Goal: Find contact information: Find contact information

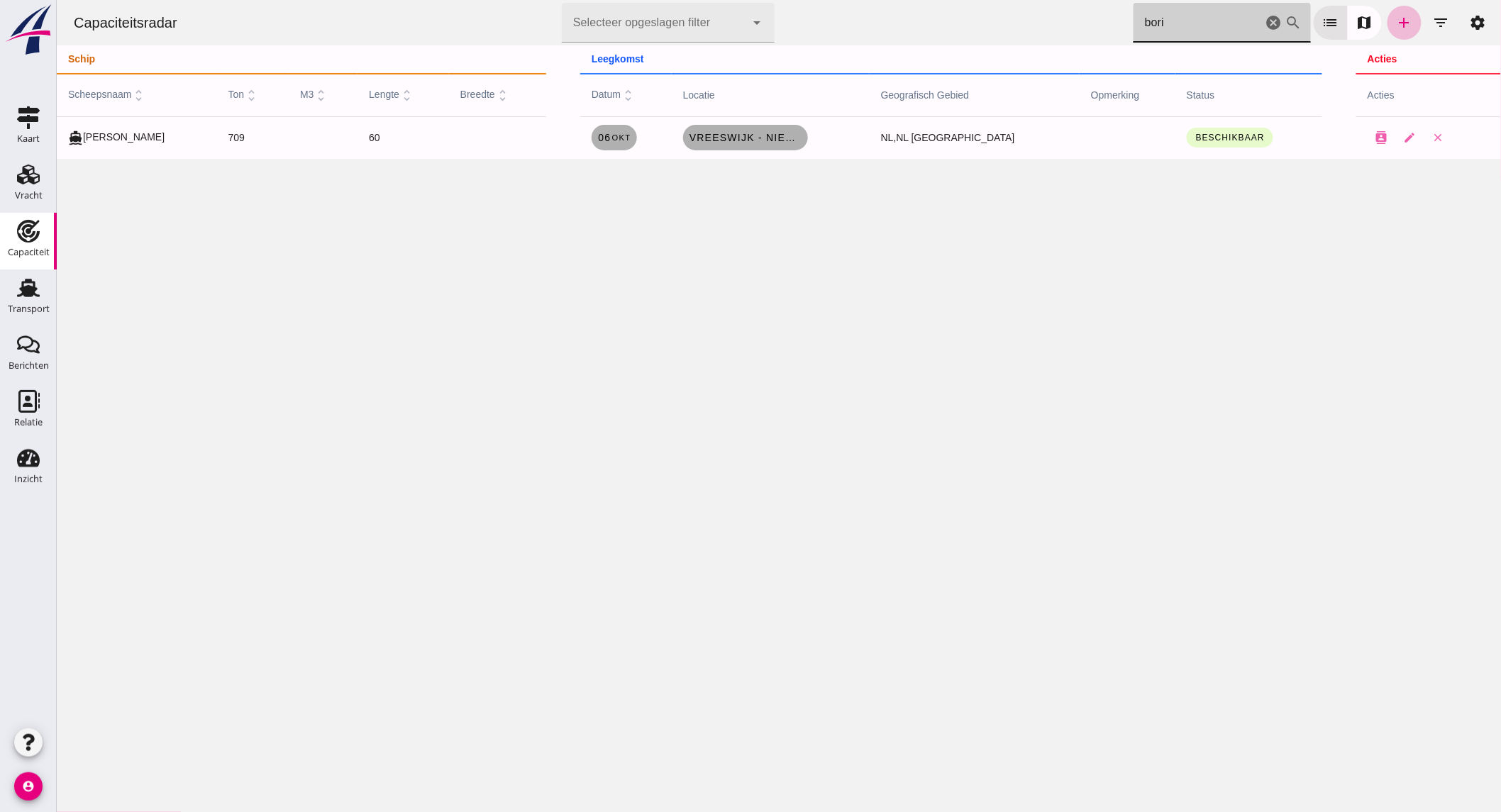
click at [28, 232] on use at bounding box center [28, 231] width 22 height 22
click at [19, 403] on use at bounding box center [29, 401] width 21 height 22
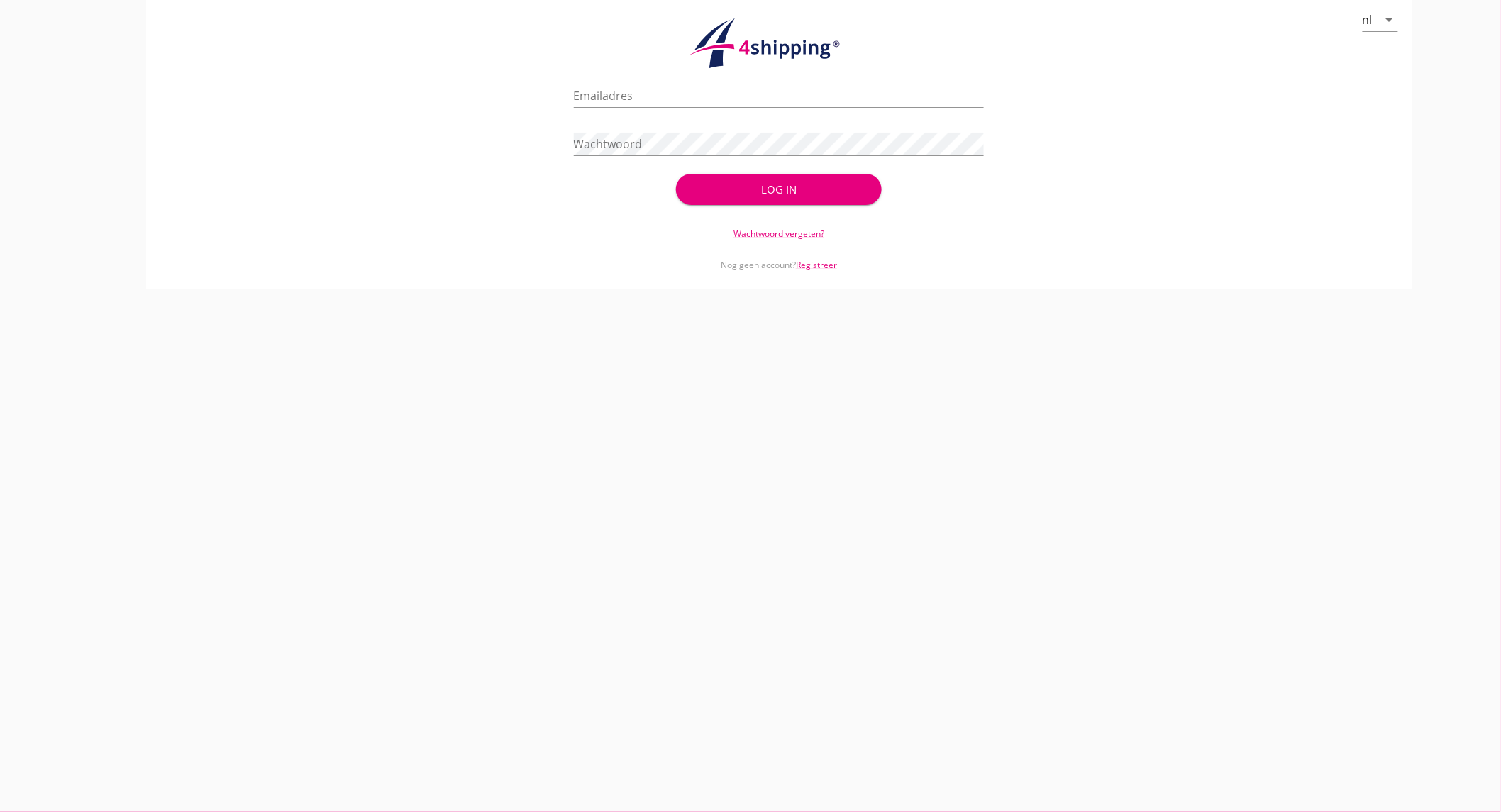
type input "[EMAIL_ADDRESS][DOMAIN_NAME]"
click at [793, 98] on input "[EMAIL_ADDRESS][DOMAIN_NAME]" at bounding box center [779, 95] width 411 height 22
click at [874, 195] on button "Log in" at bounding box center [779, 189] width 205 height 31
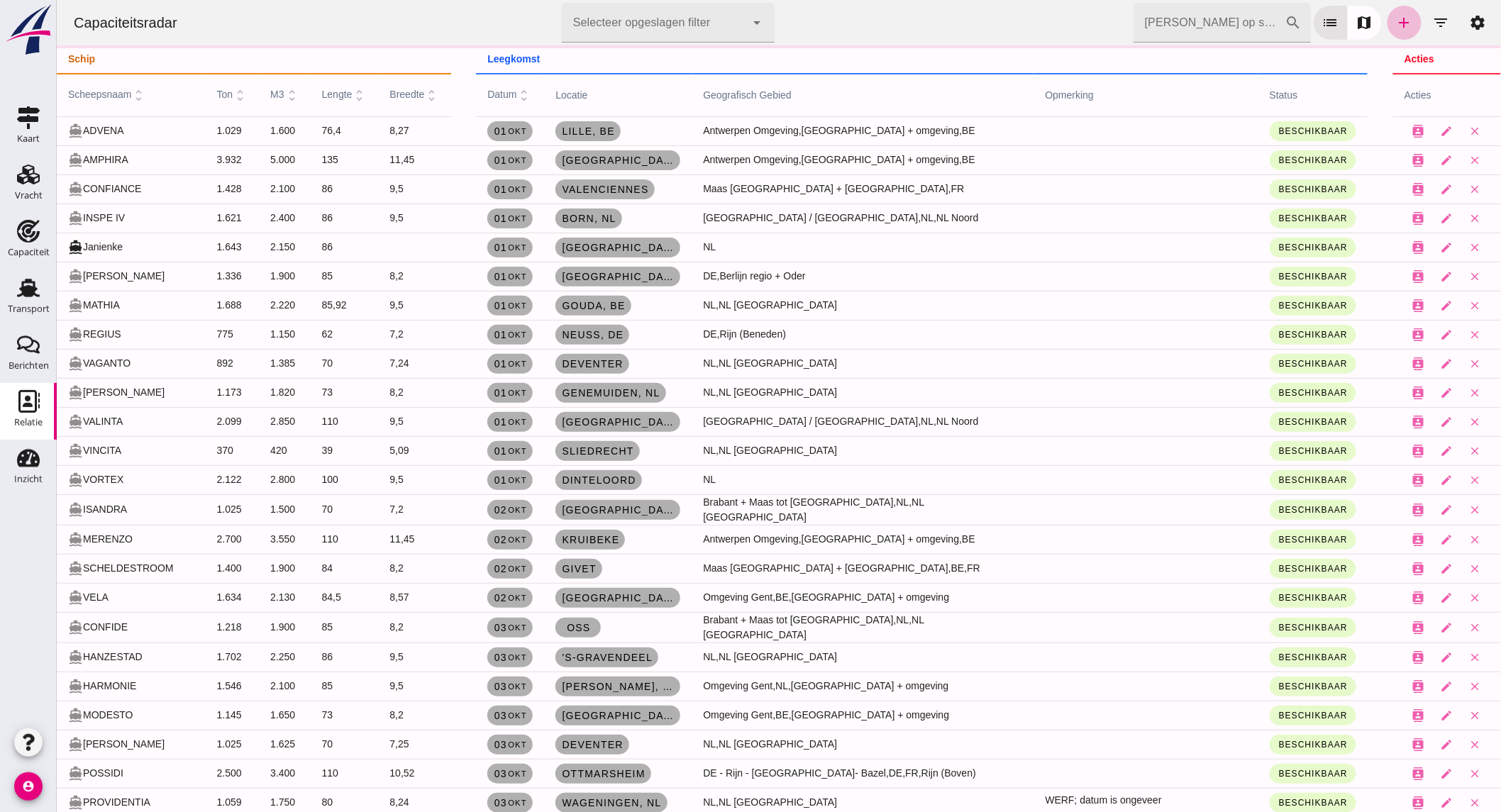
click at [32, 406] on use at bounding box center [29, 401] width 21 height 22
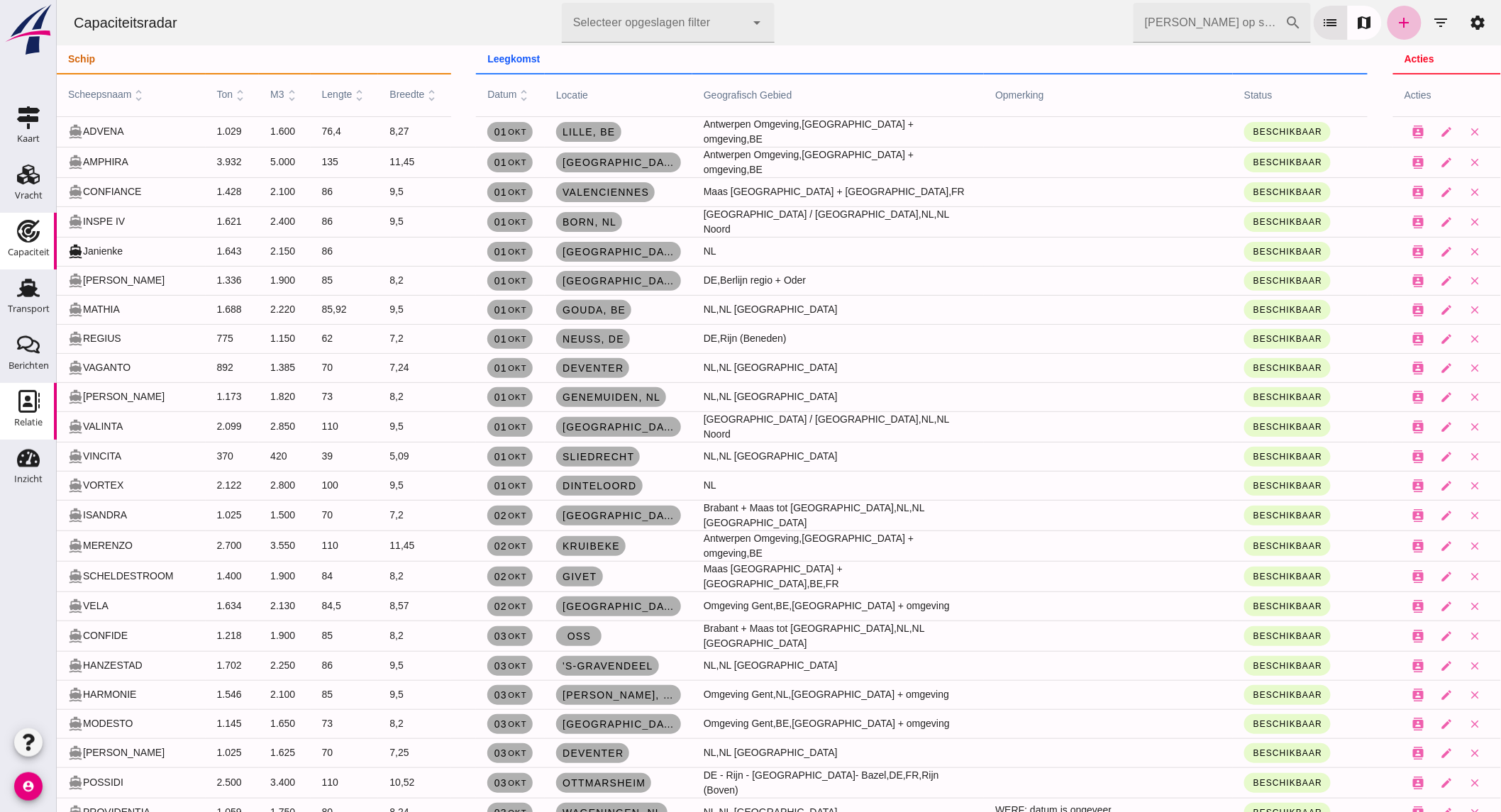
click at [43, 250] on div "Capaciteit" at bounding box center [28, 252] width 42 height 9
click at [22, 398] on icon "Relatie" at bounding box center [28, 401] width 22 height 22
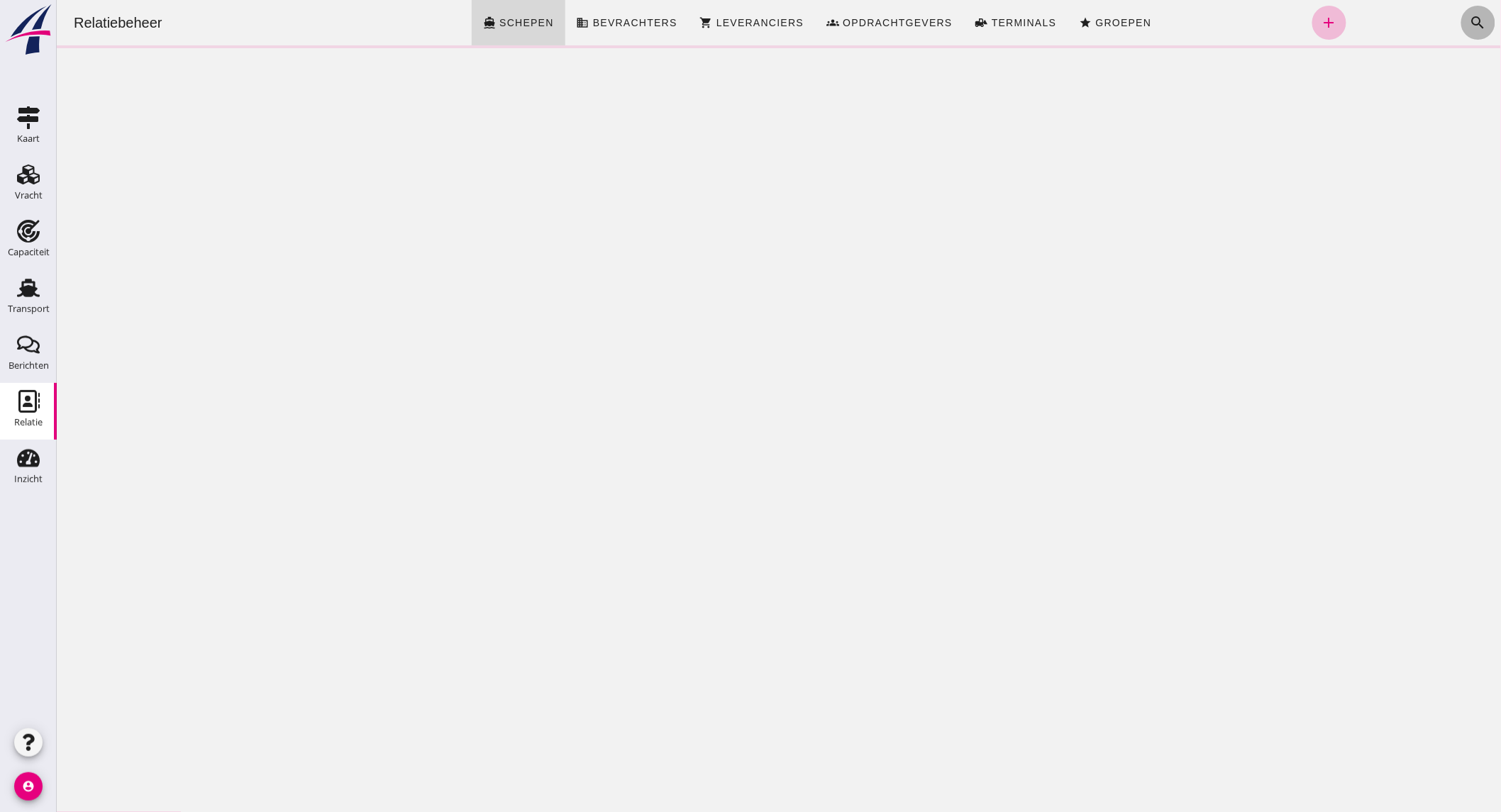
click at [1461, 25] on button "search" at bounding box center [1478, 22] width 34 height 34
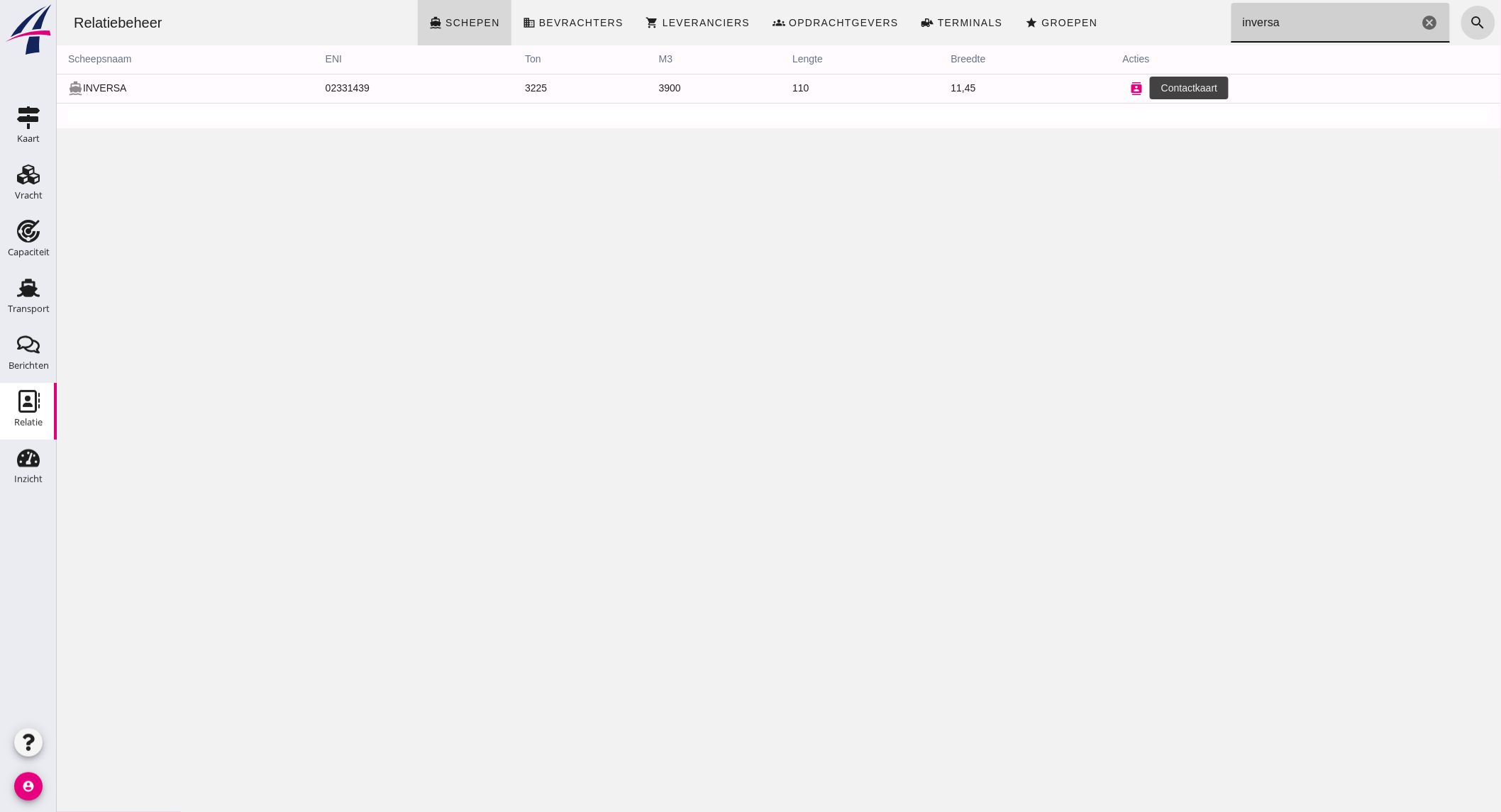
type input "inversa"
click at [1130, 91] on icon "contacts" at bounding box center [1137, 89] width 13 height 13
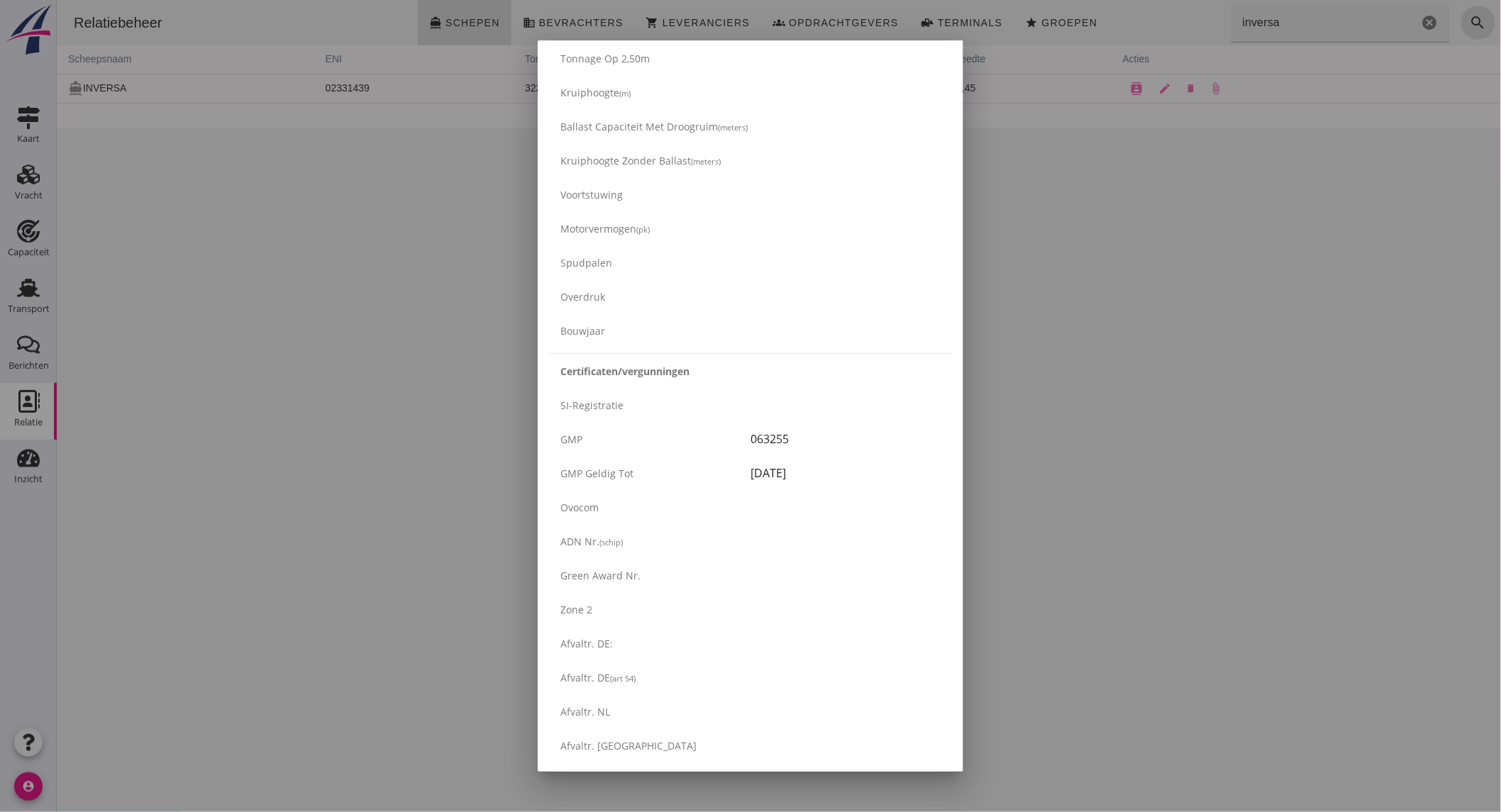
scroll to position [2116, 0]
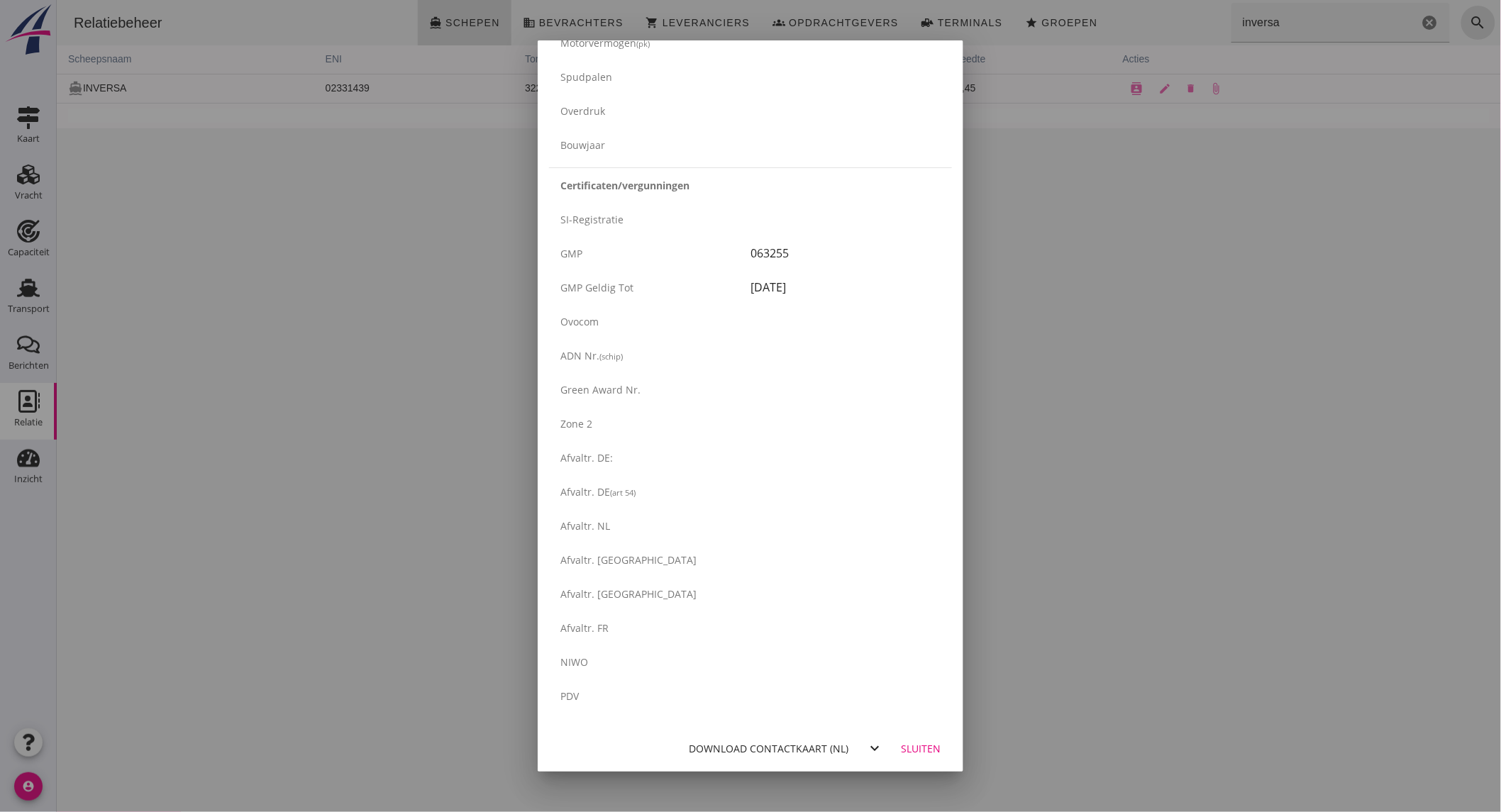
click at [776, 752] on div "Download contactkaart (nl)" at bounding box center [768, 749] width 160 height 15
click at [731, 752] on div "Download contactkaart (nl)" at bounding box center [768, 749] width 160 height 15
